Goal: Task Accomplishment & Management: Use online tool/utility

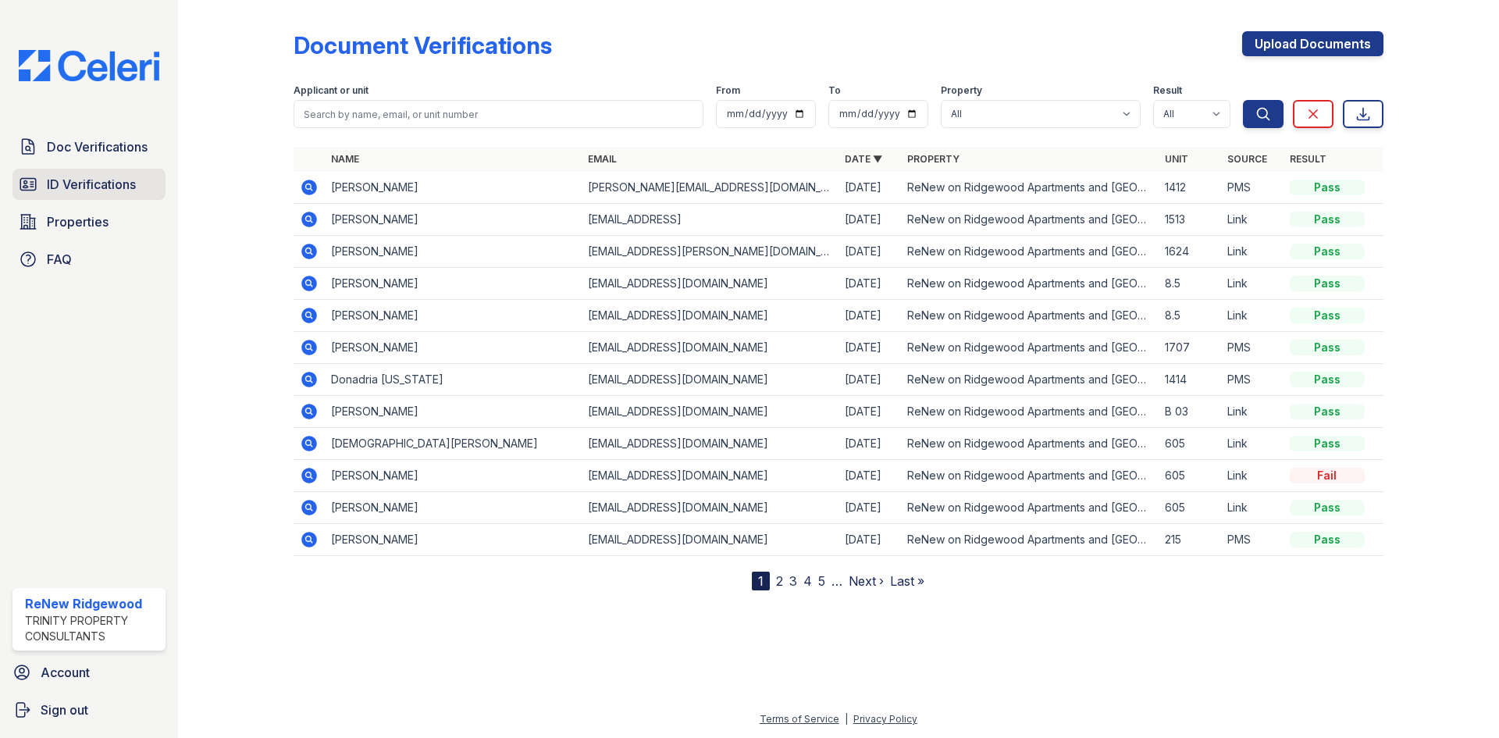
click at [93, 190] on span "ID Verifications" at bounding box center [91, 184] width 89 height 19
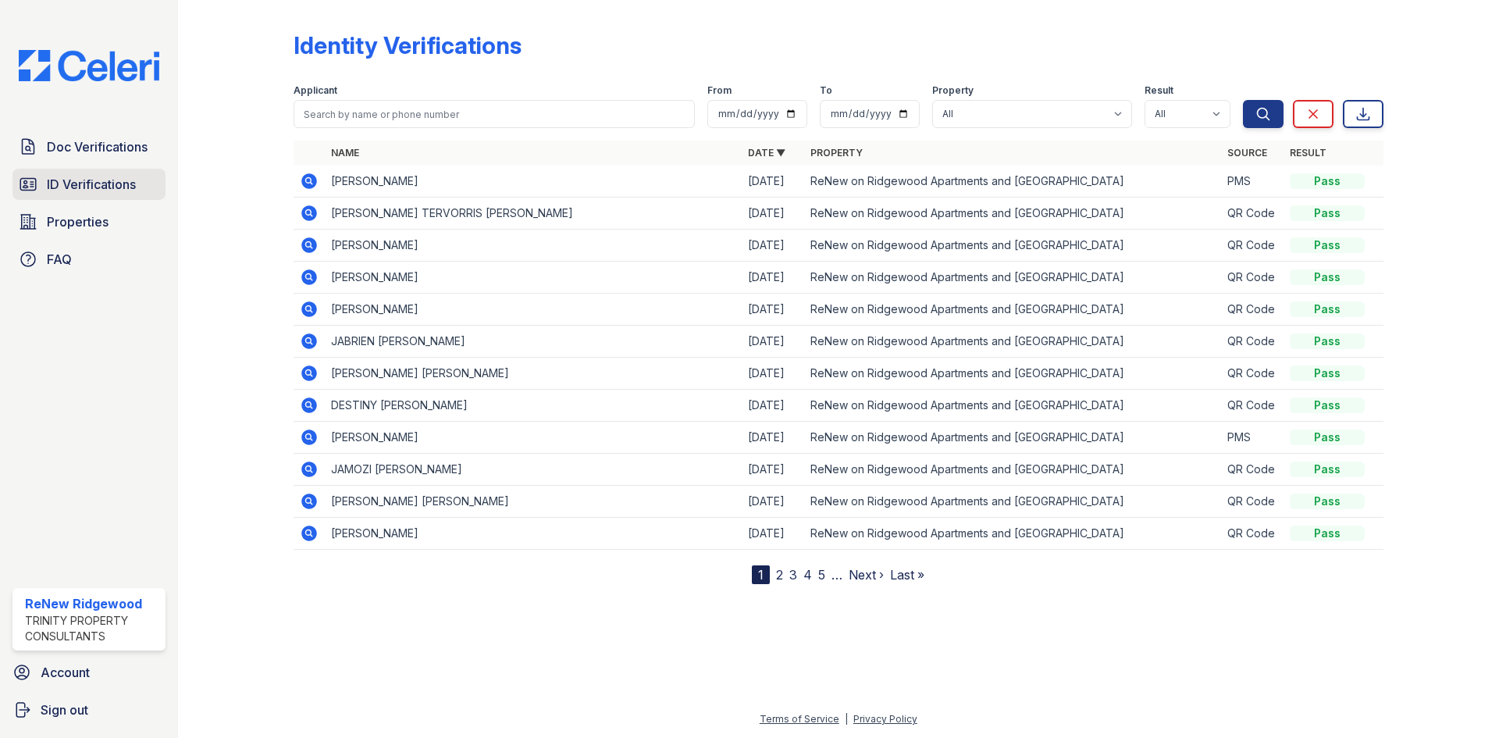
click at [126, 178] on span "ID Verifications" at bounding box center [91, 184] width 89 height 19
click at [92, 176] on span "ID Verifications" at bounding box center [91, 184] width 89 height 19
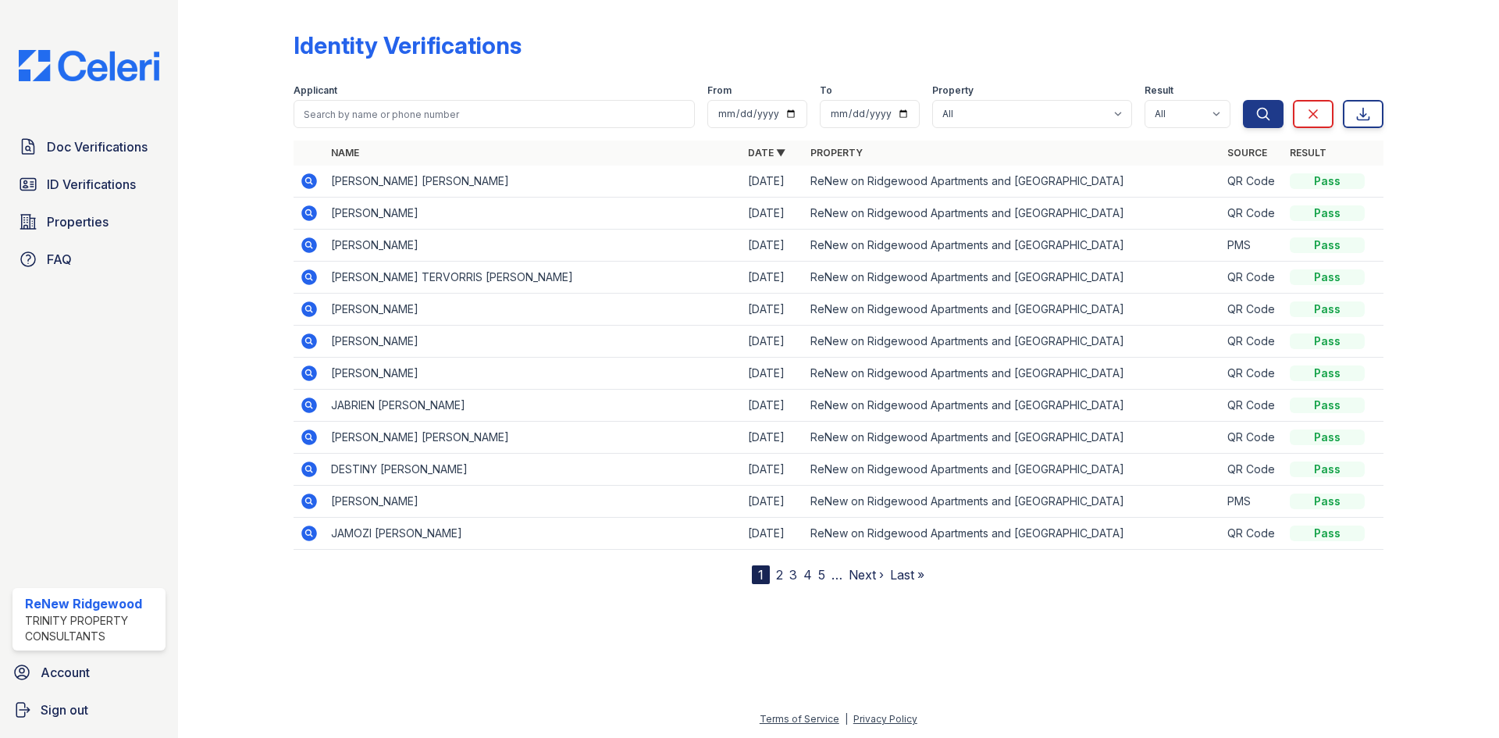
click at [315, 182] on icon at bounding box center [309, 181] width 16 height 16
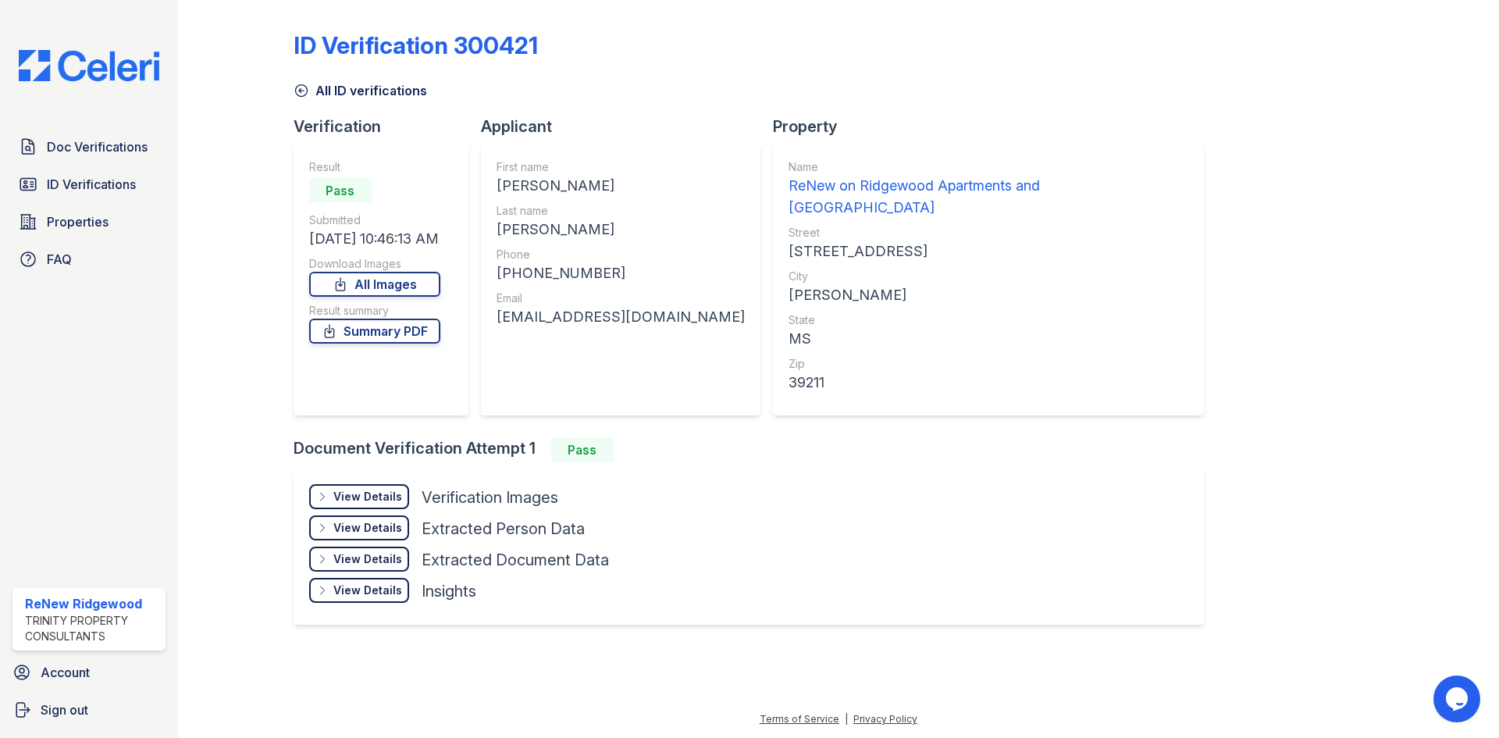
click at [299, 91] on icon at bounding box center [301, 91] width 12 height 12
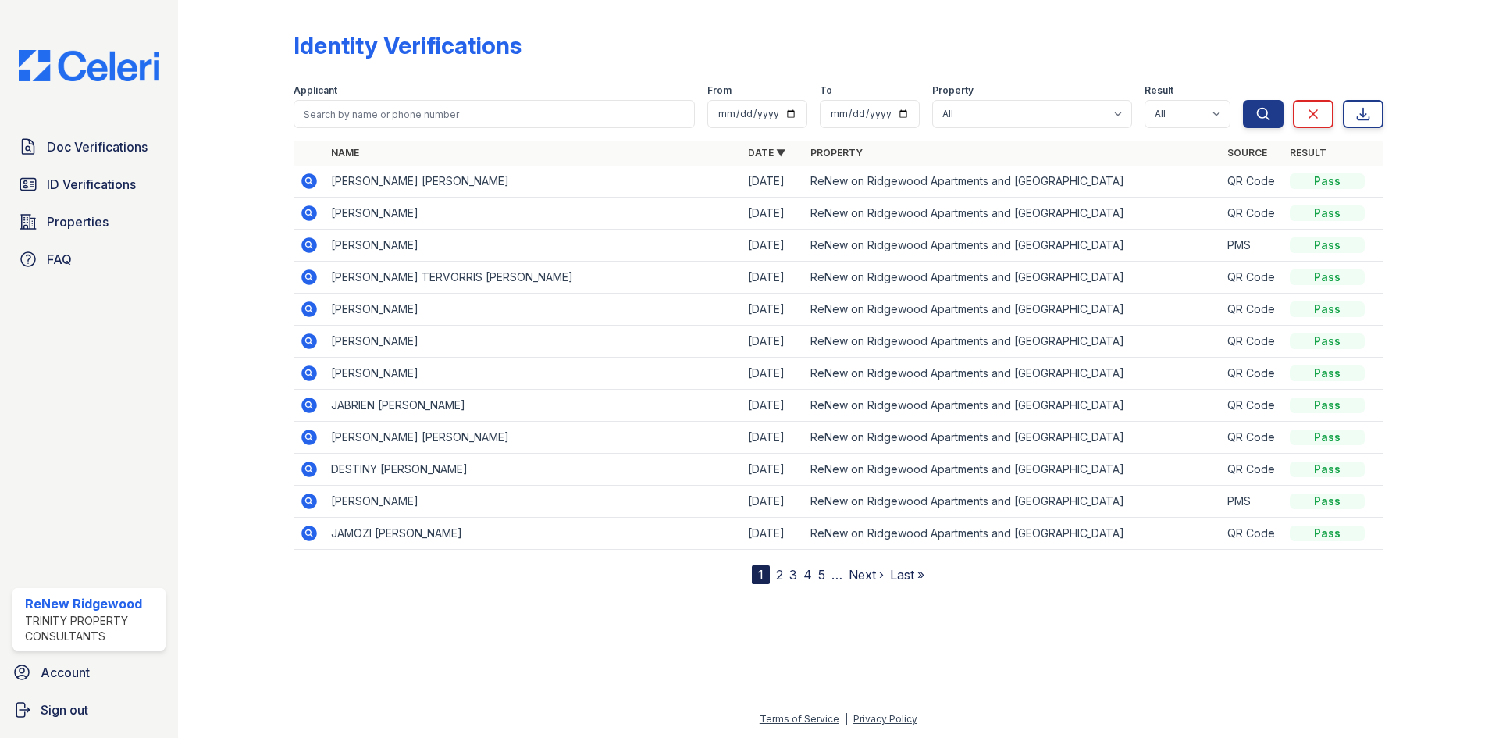
drag, startPoint x: 432, startPoint y: 214, endPoint x: 330, endPoint y: 212, distance: 102.3
click at [330, 212] on td "[PERSON_NAME]" at bounding box center [533, 213] width 417 height 32
copy td "[PERSON_NAME]"
click at [468, 169] on td "[PERSON_NAME] [PERSON_NAME]" at bounding box center [533, 181] width 417 height 32
drag, startPoint x: 483, startPoint y: 180, endPoint x: 380, endPoint y: 183, distance: 103.1
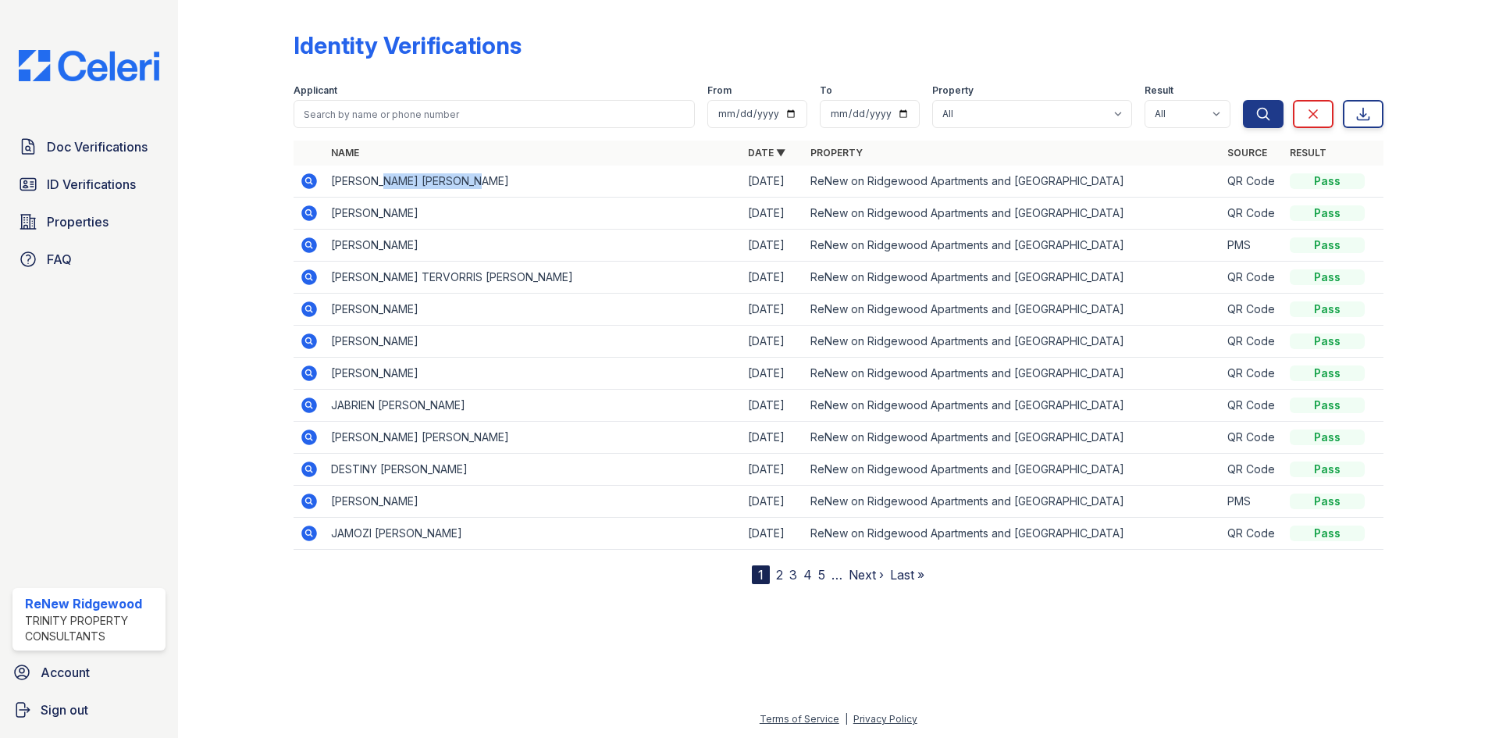
click at [380, 183] on td "[PERSON_NAME] [PERSON_NAME]" at bounding box center [533, 181] width 417 height 32
click at [375, 184] on td "[PERSON_NAME] [PERSON_NAME]" at bounding box center [533, 181] width 417 height 32
drag, startPoint x: 376, startPoint y: 180, endPoint x: 333, endPoint y: 187, distance: 44.4
click at [333, 187] on td "[PERSON_NAME] [PERSON_NAME]" at bounding box center [533, 181] width 417 height 32
copy td "DESIREE"
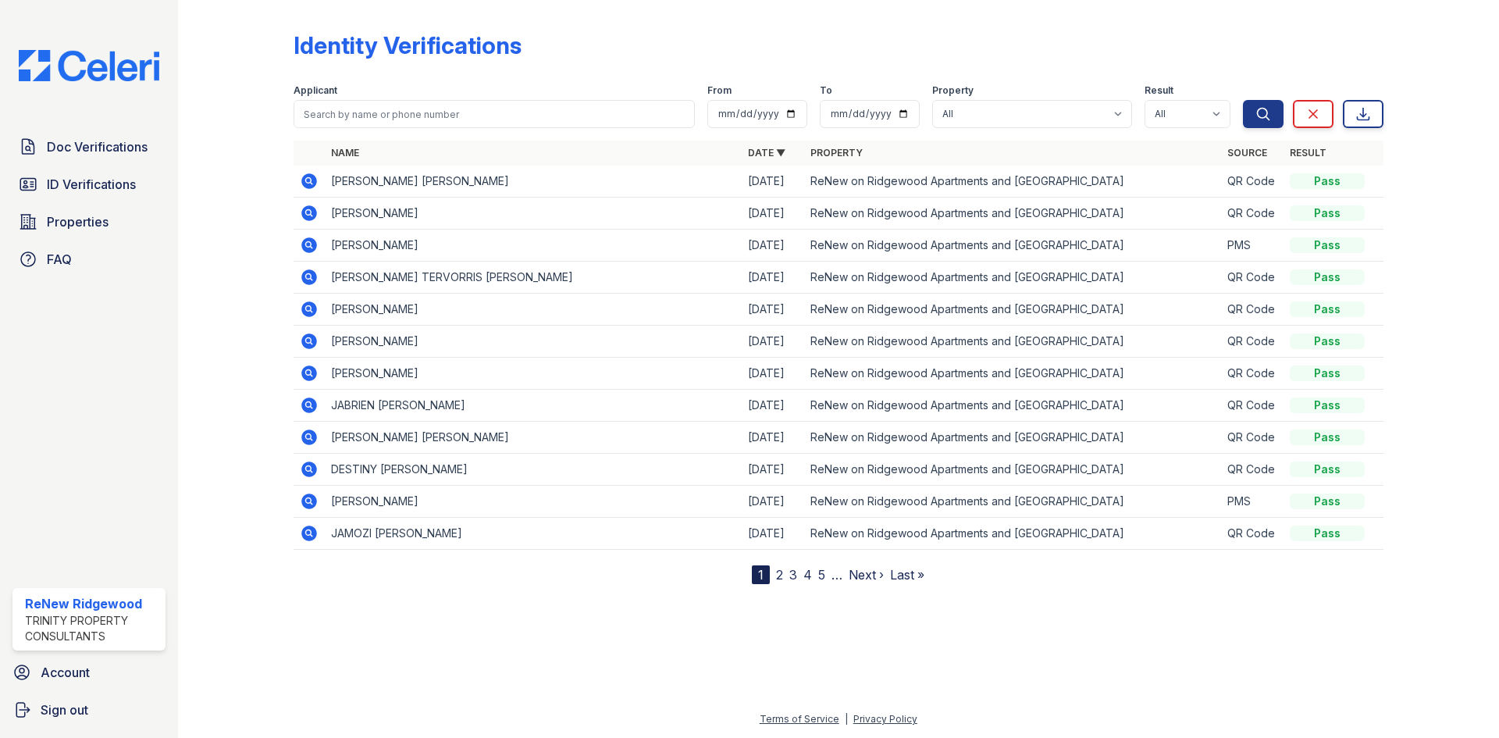
click at [497, 155] on th "Name" at bounding box center [533, 153] width 417 height 25
drag, startPoint x: 489, startPoint y: 180, endPoint x: 427, endPoint y: 183, distance: 61.7
click at [427, 183] on td "[PERSON_NAME] [PERSON_NAME]" at bounding box center [533, 181] width 417 height 32
copy td "WILLIAMS"
click at [301, 186] on icon at bounding box center [309, 181] width 19 height 19
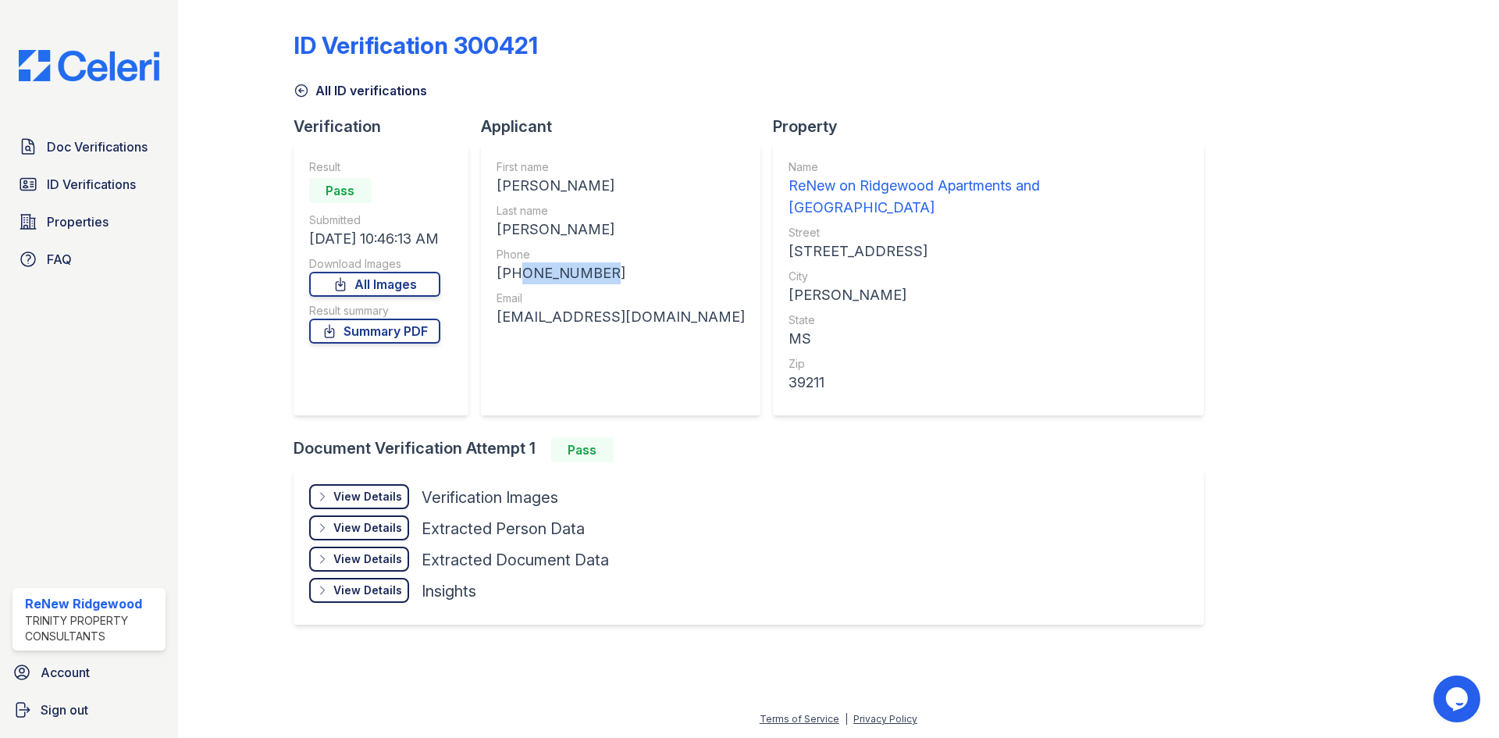
drag, startPoint x: 592, startPoint y: 265, endPoint x: 514, endPoint y: 276, distance: 78.8
click at [514, 276] on div "[PHONE_NUMBER]" at bounding box center [620, 273] width 248 height 22
copy div "6017382851"
click at [623, 273] on div "+16017382851" at bounding box center [620, 273] width 248 height 22
drag, startPoint x: 645, startPoint y: 315, endPoint x: 500, endPoint y: 325, distance: 145.5
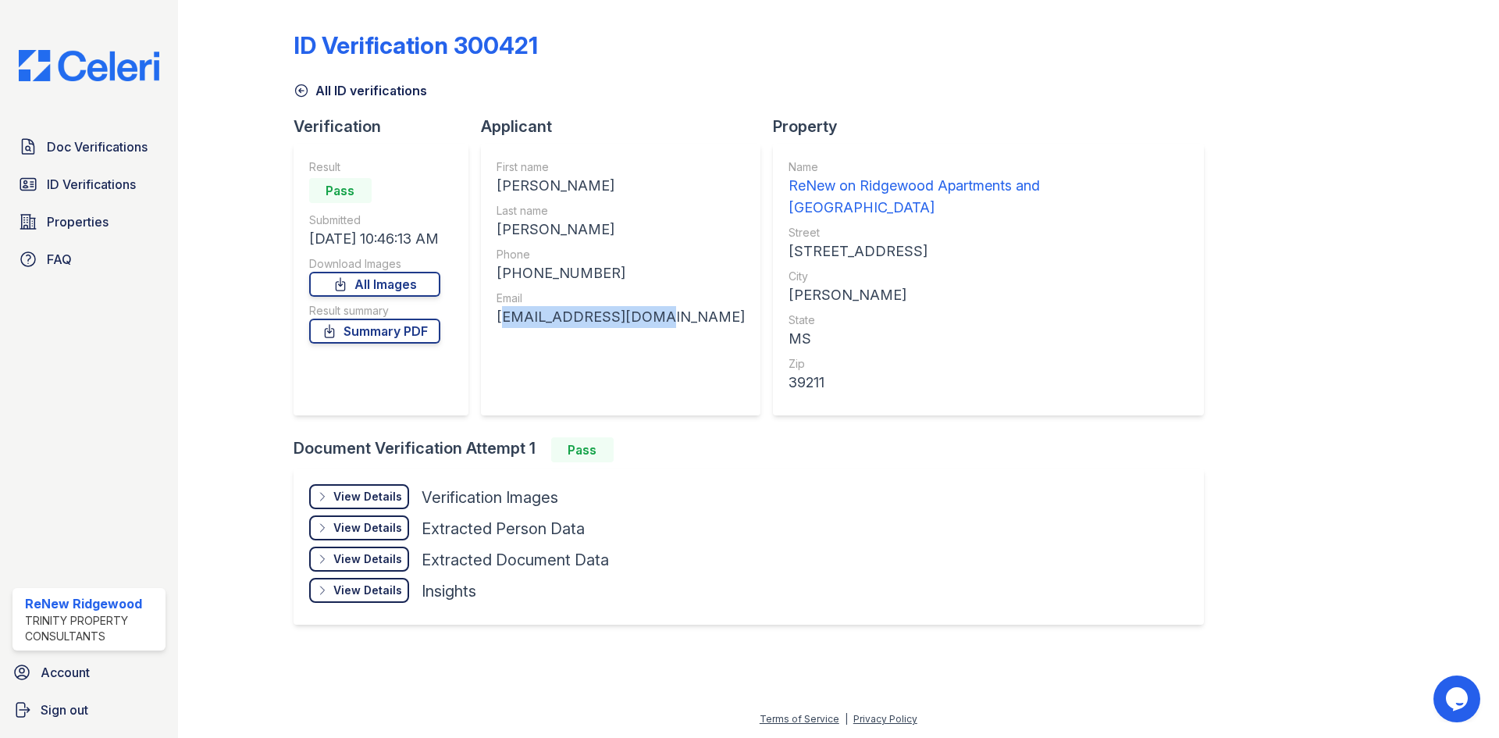
click at [500, 325] on div "deeray433@gmail.com" at bounding box center [620, 317] width 248 height 22
copy div "deeray433@gmail.com"
click at [325, 95] on link "All ID verifications" at bounding box center [359, 90] width 133 height 19
